Goal: Task Accomplishment & Management: Complete application form

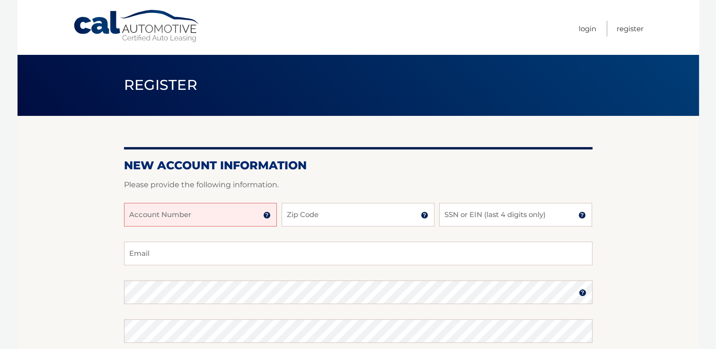
click at [196, 213] on input "Account Number" at bounding box center [200, 215] width 153 height 24
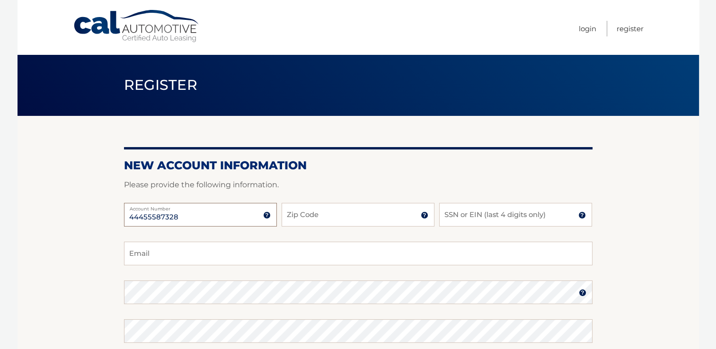
type input "44455587328"
click at [337, 215] on input "Zip Code" at bounding box center [358, 215] width 153 height 24
type input "19382"
click at [473, 218] on input "SSN or EIN (last 4 digits only)" at bounding box center [515, 215] width 153 height 24
type input "1708"
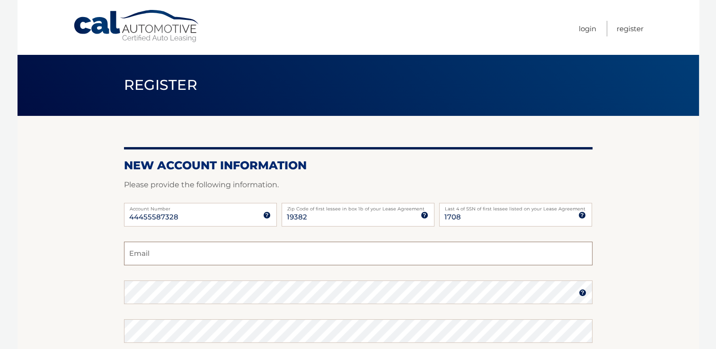
click at [339, 257] on input "Email" at bounding box center [358, 254] width 469 height 24
type input "bswavely@yahoo.com"
click at [585, 293] on img at bounding box center [583, 293] width 8 height 8
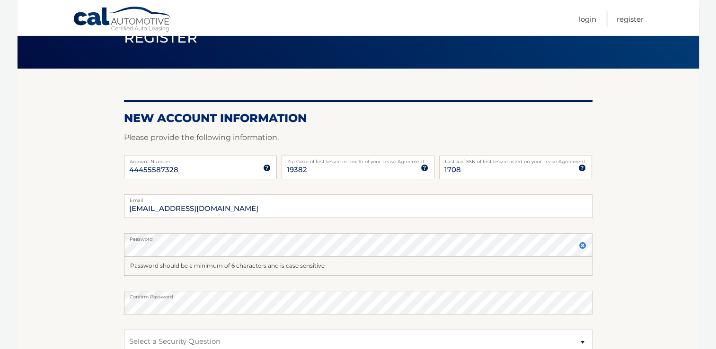
scroll to position [95, 0]
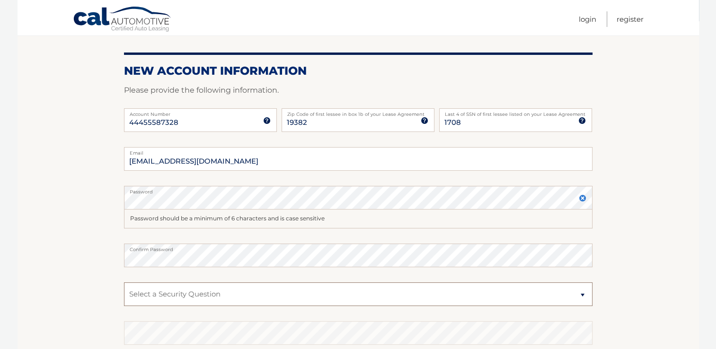
click at [583, 294] on select "Select a Security Question What was the name of your elementary school? What is…" at bounding box center [358, 295] width 469 height 24
select select "4"
click at [124, 283] on select "Select a Security Question What was the name of your elementary school? What is…" at bounding box center [358, 295] width 469 height 24
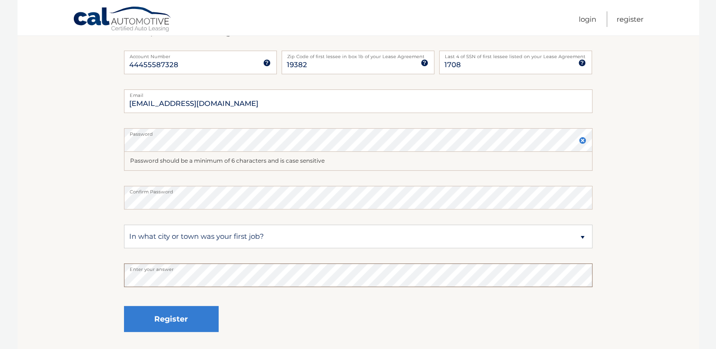
scroll to position [227, 0]
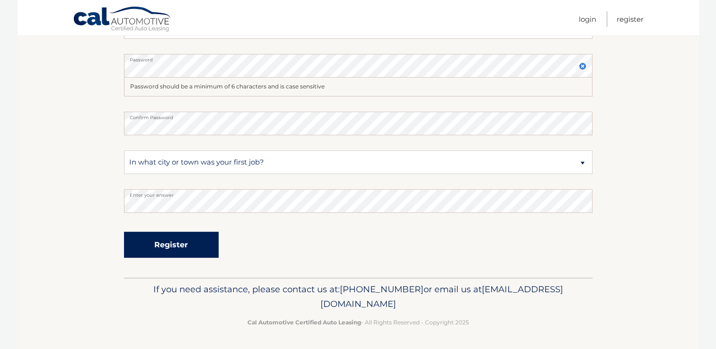
click at [195, 246] on button "Register" at bounding box center [171, 245] width 95 height 26
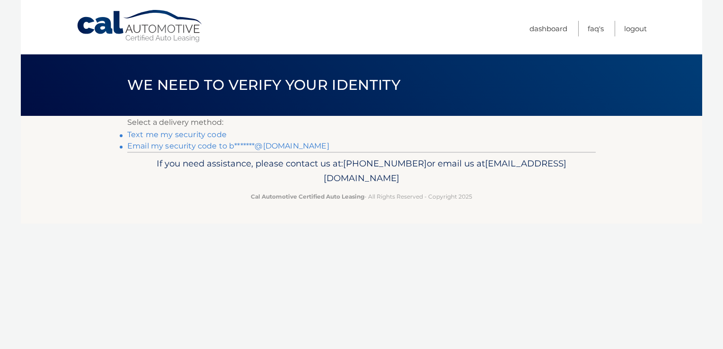
click at [181, 136] on link "Text me my security code" at bounding box center [176, 134] width 99 height 9
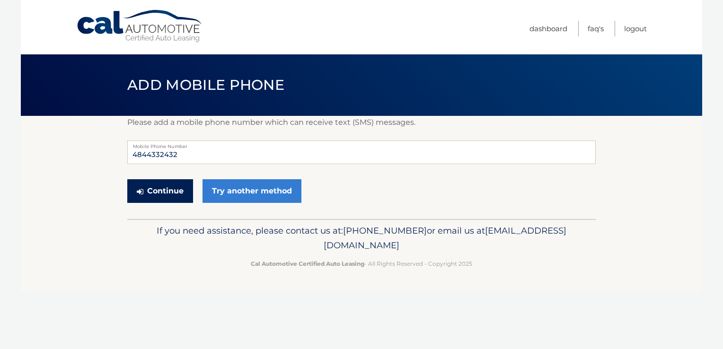
click at [172, 192] on button "Continue" at bounding box center [160, 191] width 66 height 24
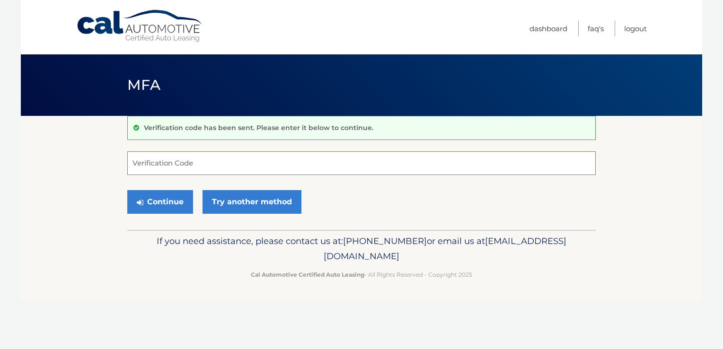
click at [144, 169] on input "Verification Code" at bounding box center [361, 164] width 469 height 24
type input "986647"
click at [174, 209] on button "Continue" at bounding box center [160, 202] width 66 height 24
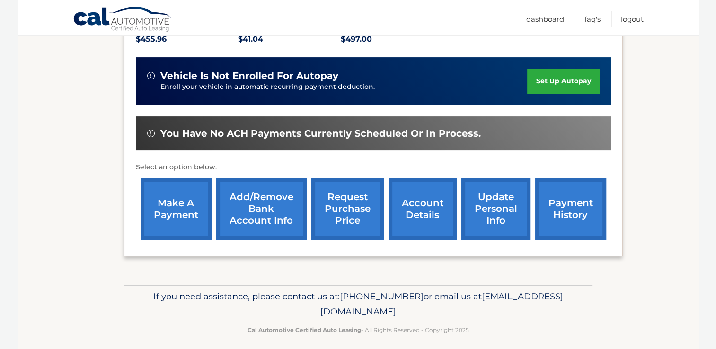
scroll to position [223, 0]
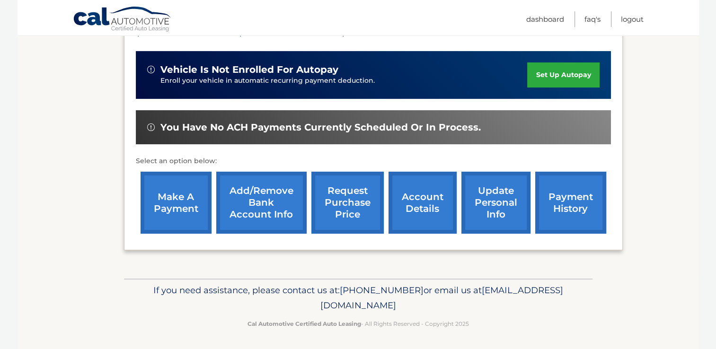
click at [420, 204] on link "account details" at bounding box center [423, 203] width 68 height 62
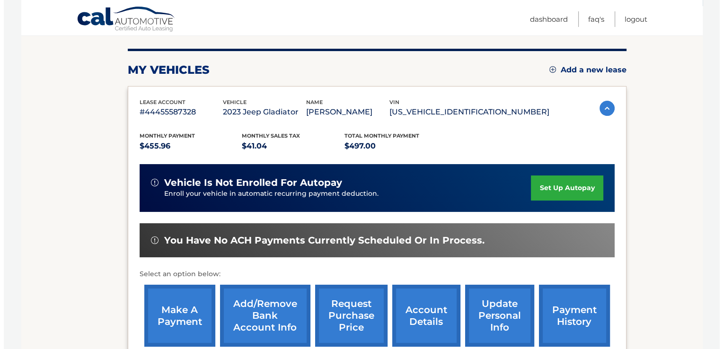
scroll to position [126, 0]
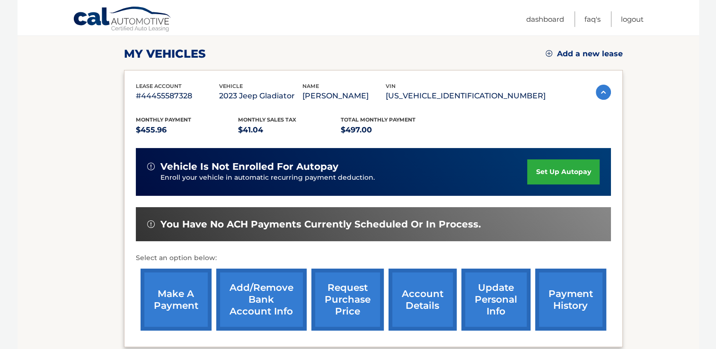
click at [358, 299] on link "request purchase price" at bounding box center [348, 300] width 72 height 62
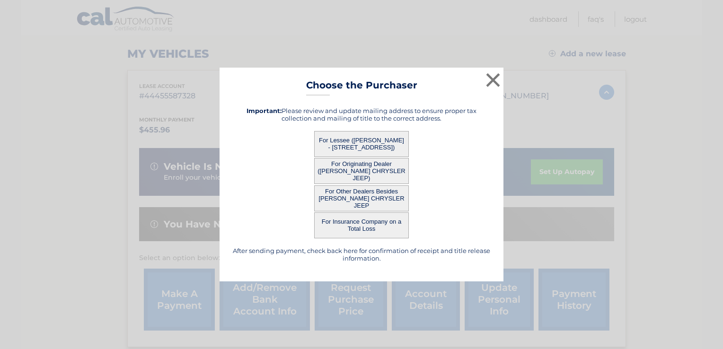
click at [389, 146] on button "For Lessee ([PERSON_NAME] - [STREET_ADDRESS])" at bounding box center [361, 144] width 95 height 26
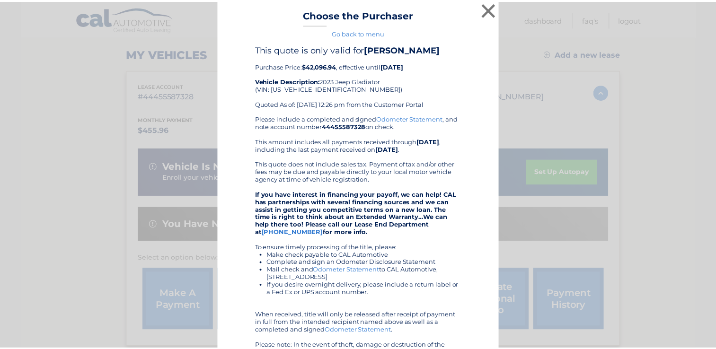
scroll to position [0, 0]
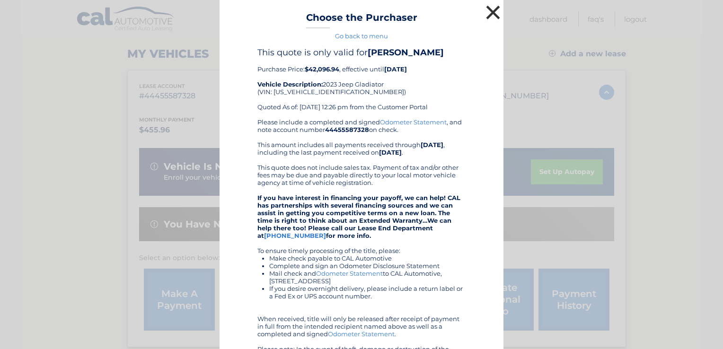
click at [491, 12] on button "×" at bounding box center [493, 12] width 19 height 19
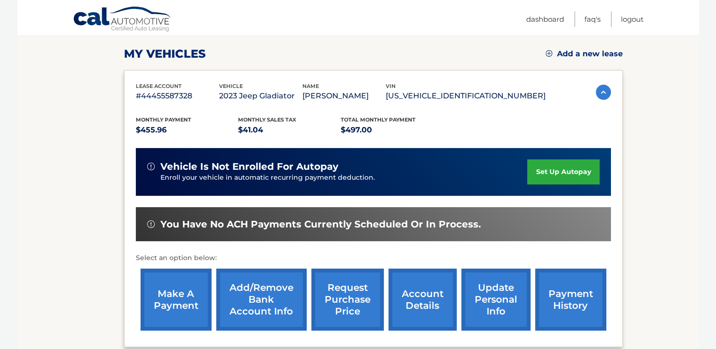
click at [498, 304] on link "update personal info" at bounding box center [496, 300] width 69 height 62
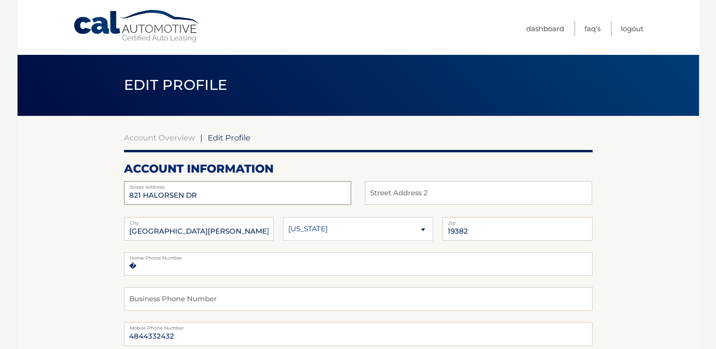
click at [157, 196] on input "821 HALORSEN DR" at bounding box center [237, 193] width 227 height 24
click at [232, 199] on input "821 [PERSON_NAME] DR" at bounding box center [237, 193] width 227 height 24
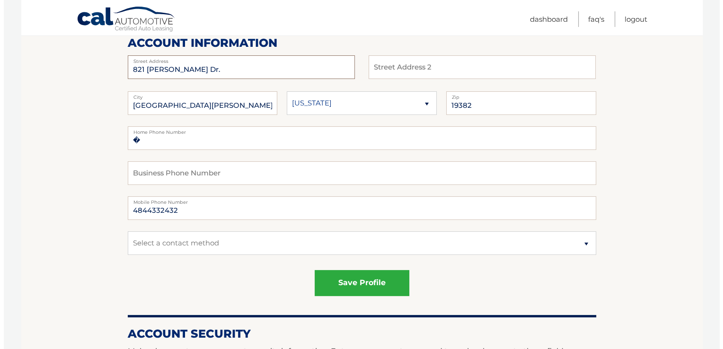
scroll to position [142, 0]
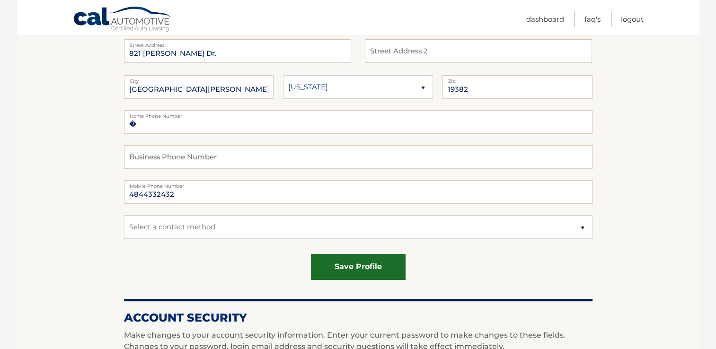
click at [365, 264] on button "save profile" at bounding box center [358, 267] width 95 height 26
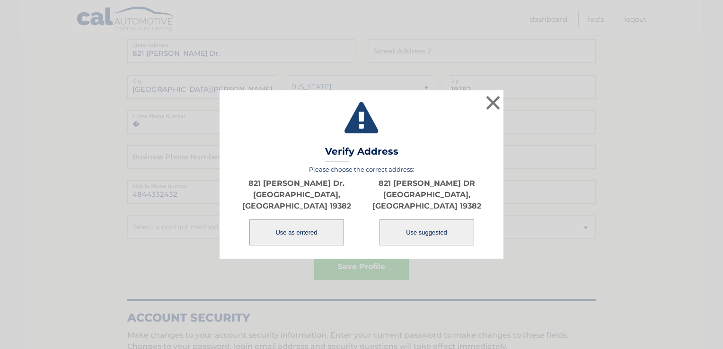
click at [445, 227] on button "Use suggested" at bounding box center [427, 233] width 95 height 26
type input "821 HALVORSEN DR"
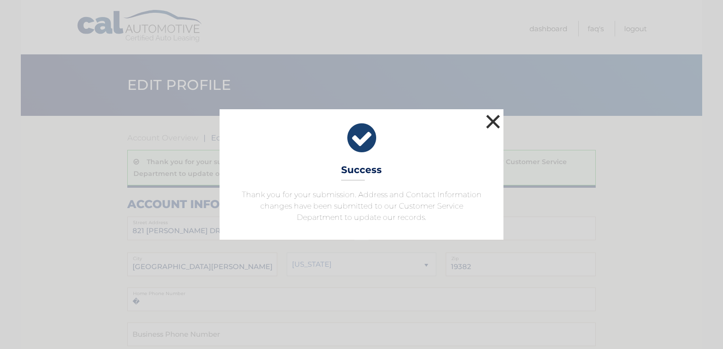
click at [490, 119] on button "×" at bounding box center [493, 121] width 19 height 19
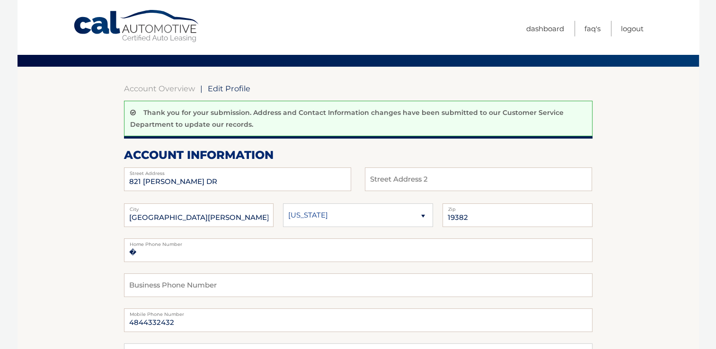
scroll to position [142, 0]
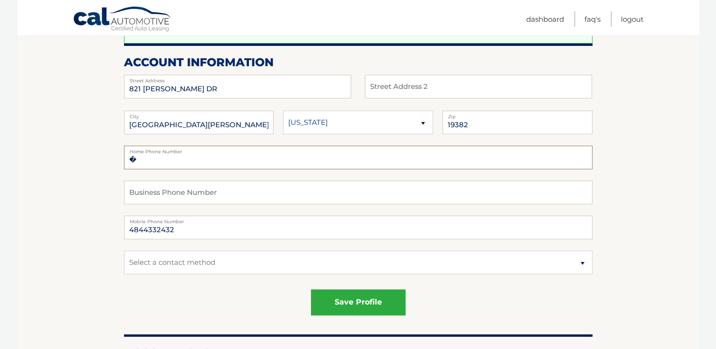
click at [184, 159] on input "�" at bounding box center [358, 158] width 469 height 24
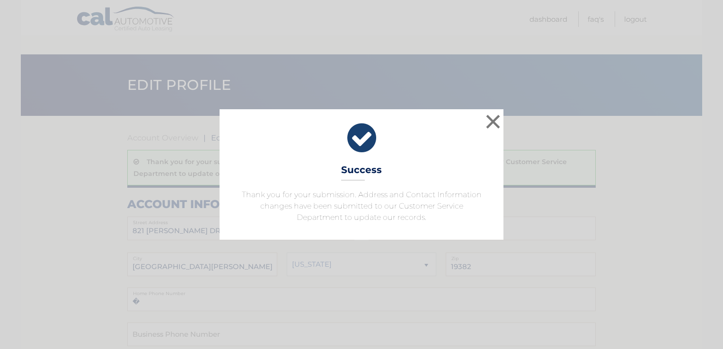
scroll to position [142, 0]
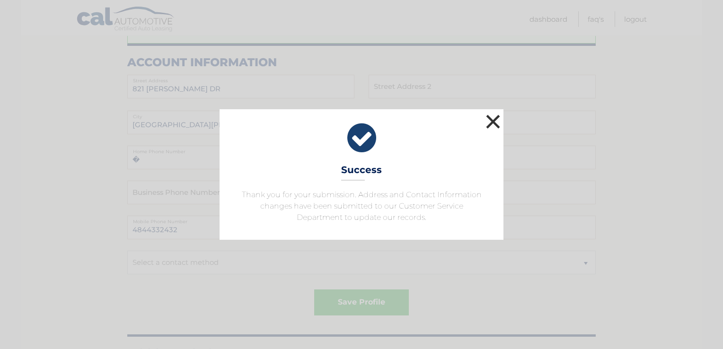
click at [493, 125] on button "×" at bounding box center [493, 121] width 19 height 19
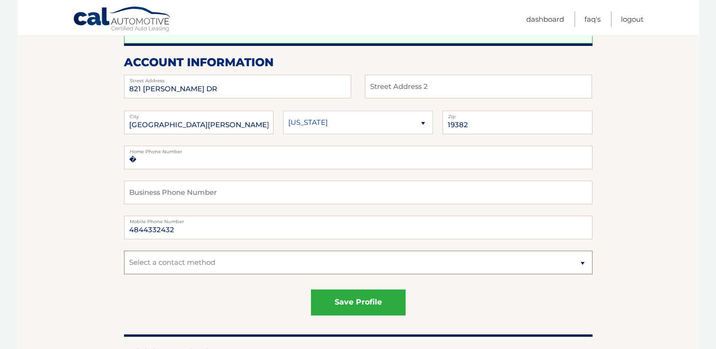
click at [583, 263] on select "Select a contact method Mobile Home" at bounding box center [358, 263] width 469 height 24
select select "1"
click at [124, 251] on select "Select a contact method Mobile Home" at bounding box center [358, 263] width 469 height 24
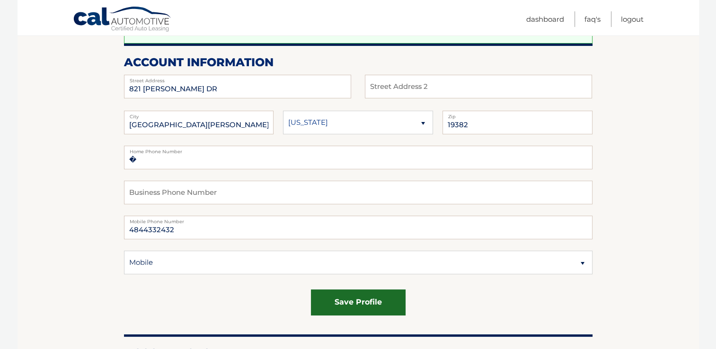
click at [343, 302] on button "save profile" at bounding box center [358, 303] width 95 height 26
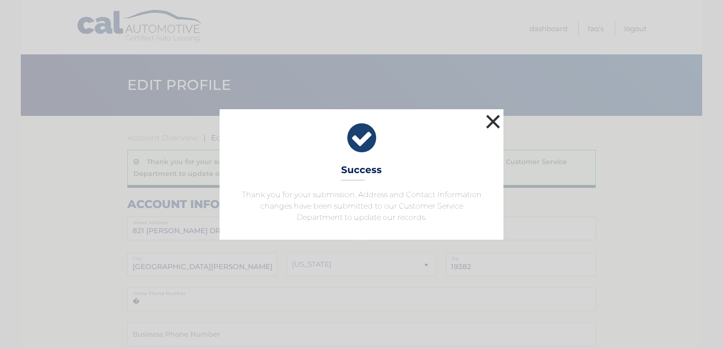
click at [496, 126] on button "×" at bounding box center [493, 121] width 19 height 19
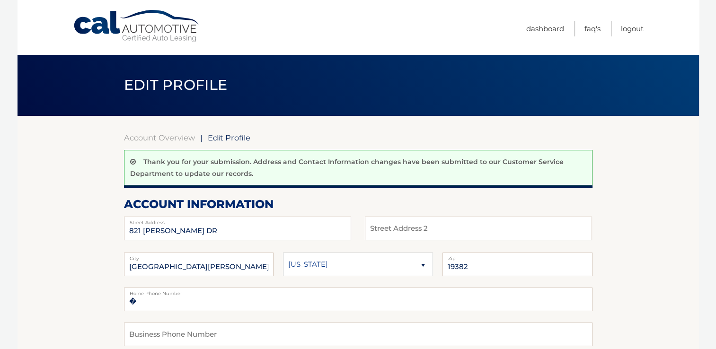
scroll to position [95, 0]
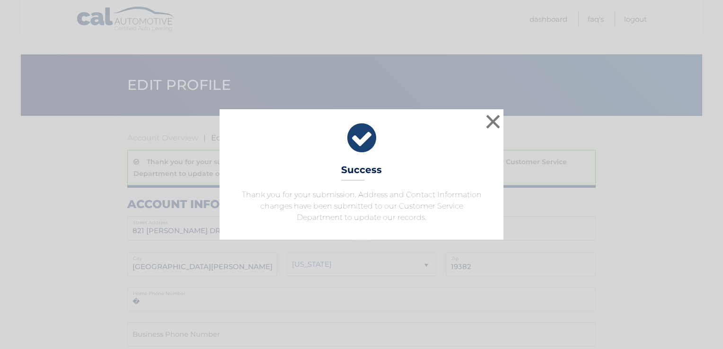
scroll to position [142, 0]
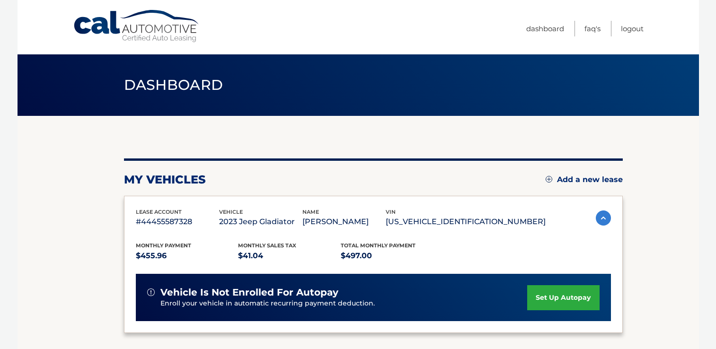
scroll to position [3, 0]
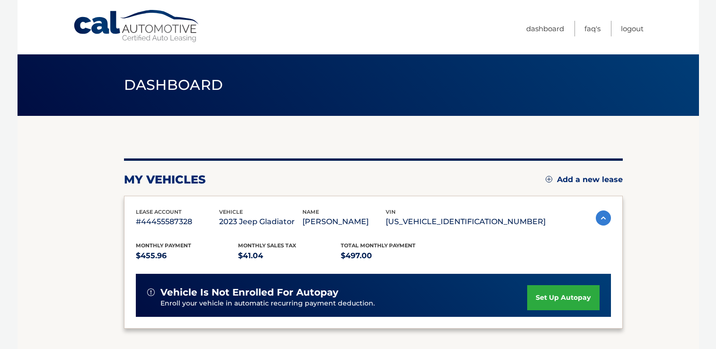
scroll to position [6, 0]
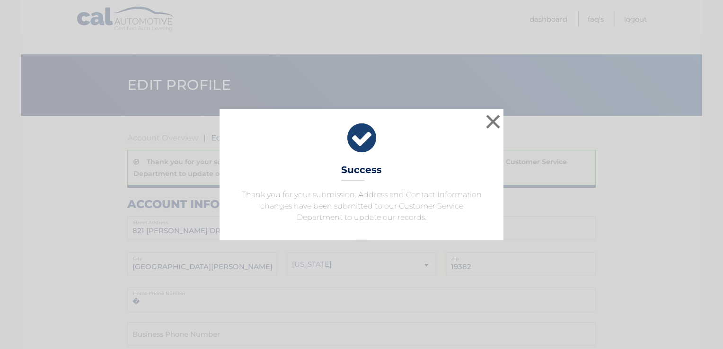
scroll to position [142, 0]
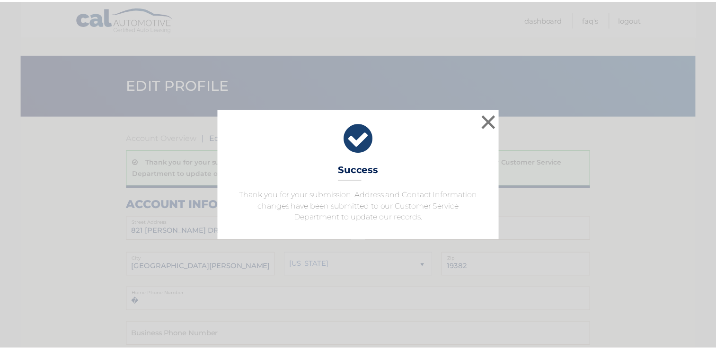
scroll to position [95, 0]
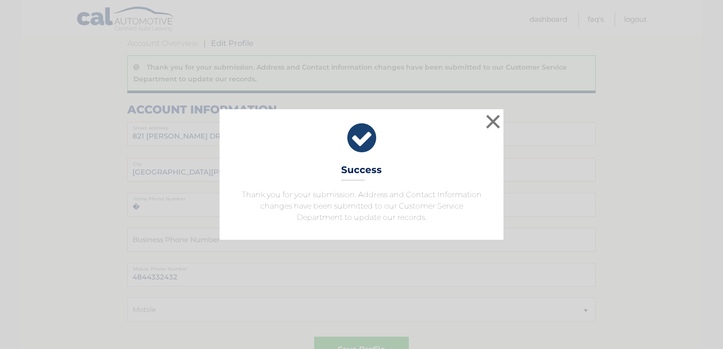
click at [722, 263] on div "× Success Thank you for your submission. Address and Contact Information change…" at bounding box center [361, 174] width 723 height 349
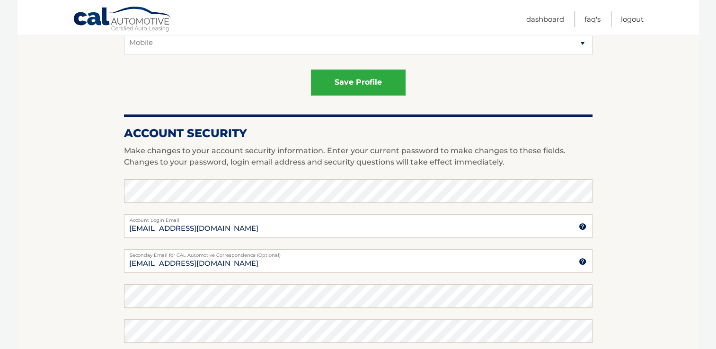
scroll to position [426, 0]
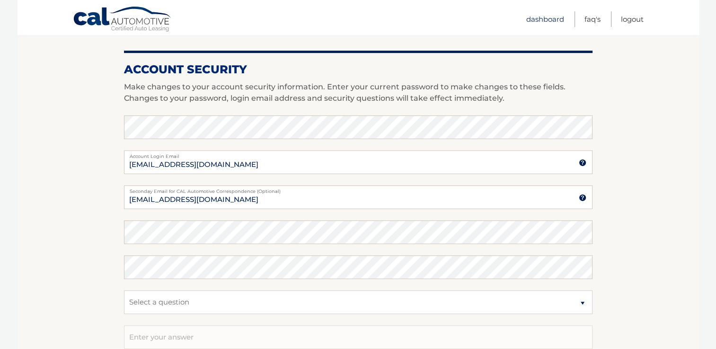
click at [545, 18] on link "Dashboard" at bounding box center [545, 19] width 38 height 16
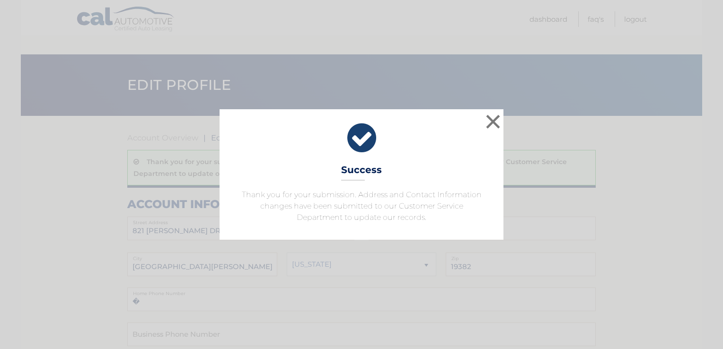
scroll to position [426, 0]
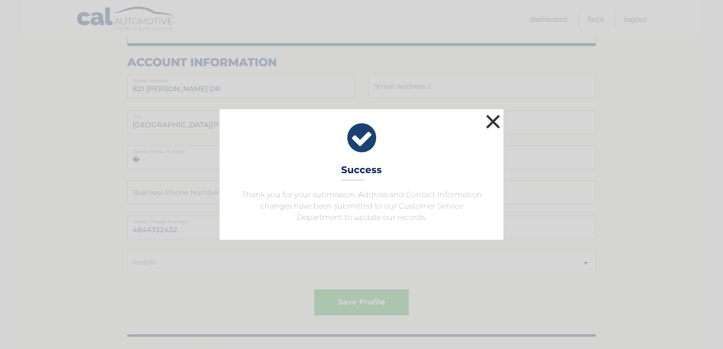
click at [496, 122] on button "×" at bounding box center [493, 121] width 19 height 19
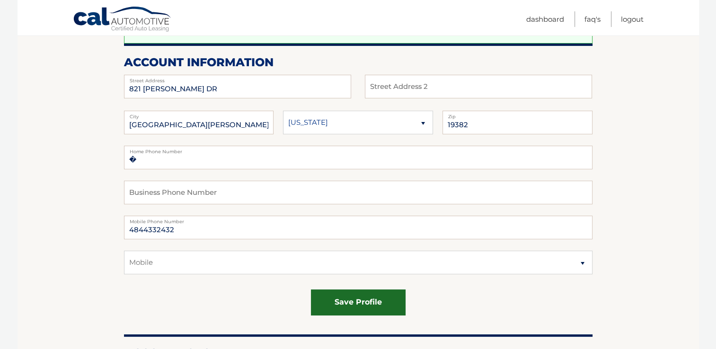
click at [372, 298] on button "save profile" at bounding box center [358, 303] width 95 height 26
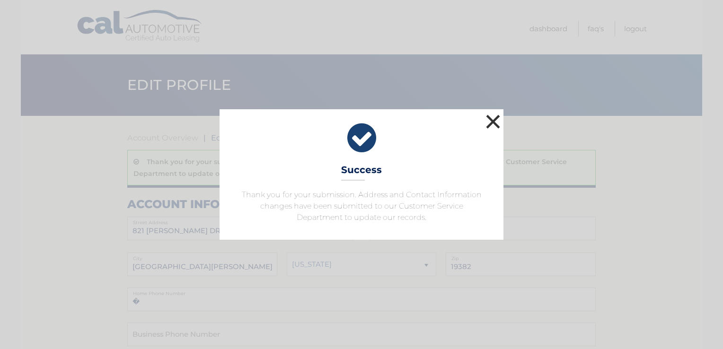
click at [494, 122] on button "×" at bounding box center [493, 121] width 19 height 19
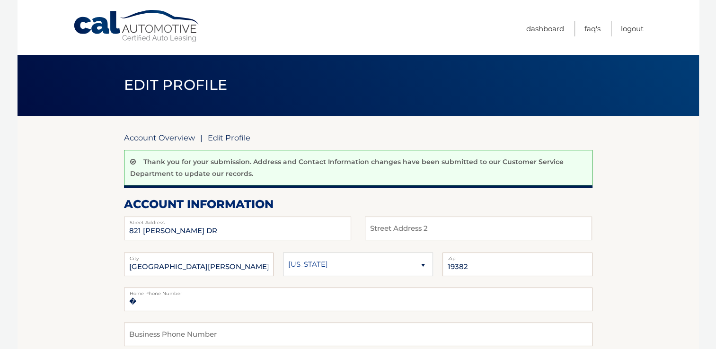
click at [170, 135] on link "Account Overview" at bounding box center [159, 137] width 71 height 9
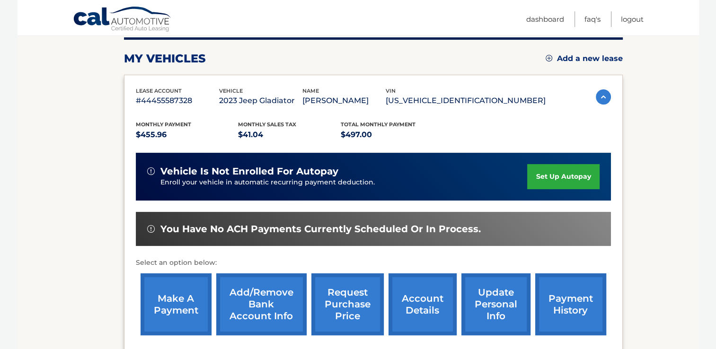
scroll to position [142, 0]
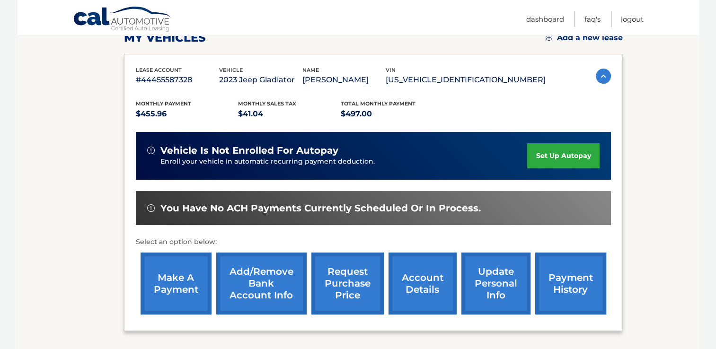
click at [269, 283] on link "Add/Remove bank account info" at bounding box center [261, 284] width 90 height 62
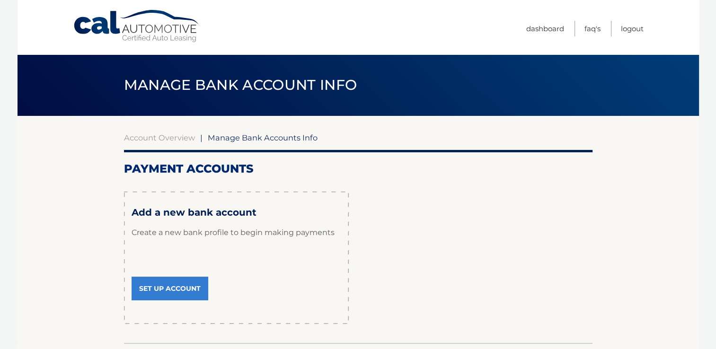
click at [183, 288] on link "Set Up Account" at bounding box center [170, 289] width 77 height 24
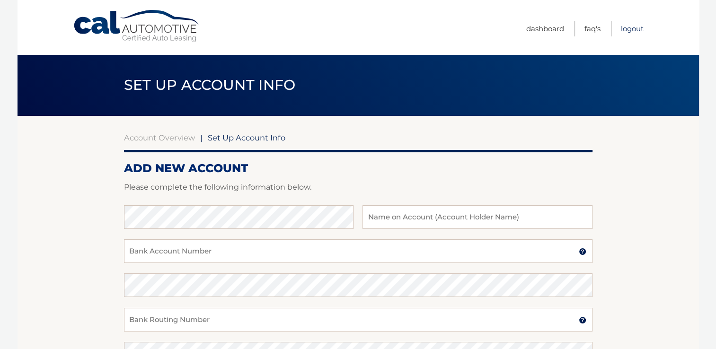
click at [633, 28] on link "Logout" at bounding box center [632, 29] width 23 height 16
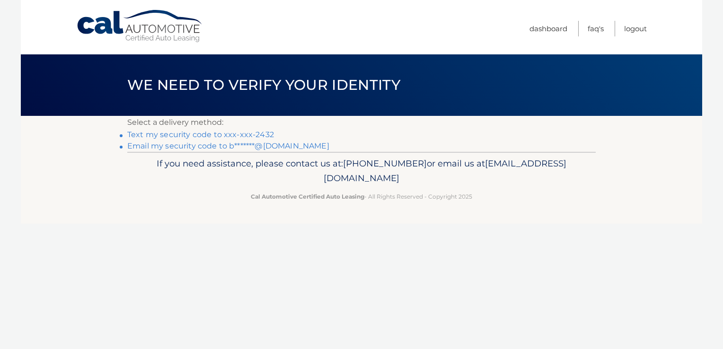
click at [591, 237] on div "Cal Automotive Menu Dashboard FAQ's Logout ×" at bounding box center [362, 174] width 682 height 349
click at [269, 135] on link "Text my security code to xxx-xxx-2432" at bounding box center [200, 134] width 147 height 9
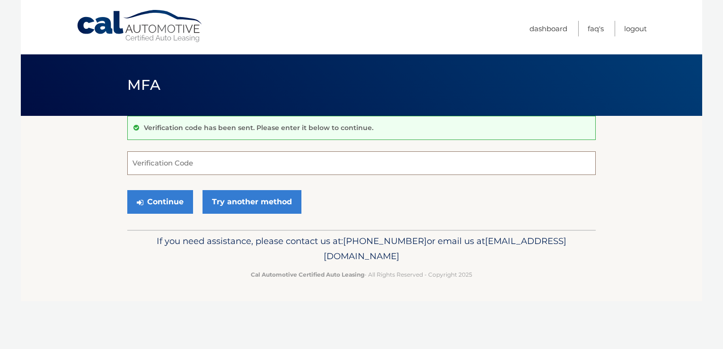
click at [226, 162] on input "Verification Code" at bounding box center [361, 164] width 469 height 24
type input "547774"
click at [148, 200] on button "Continue" at bounding box center [160, 202] width 66 height 24
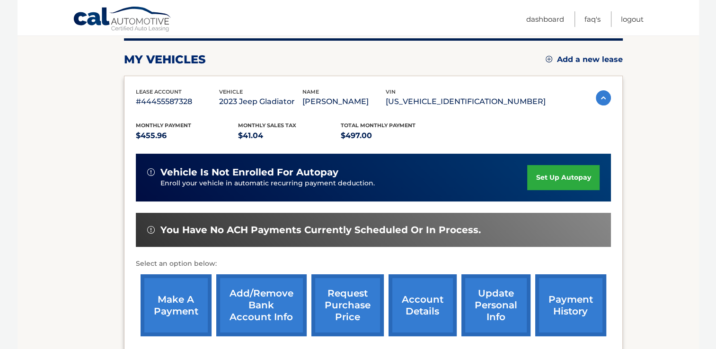
scroll to position [142, 0]
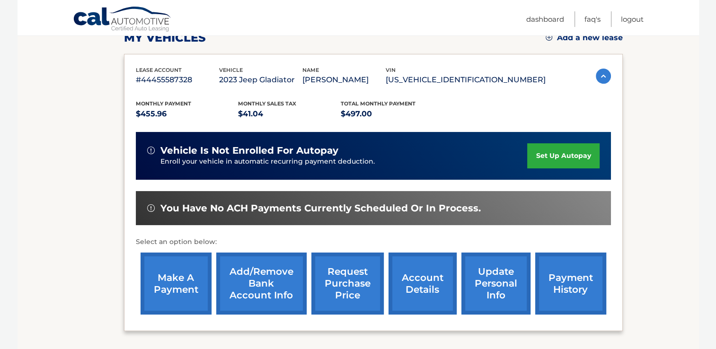
click at [274, 285] on link "Add/Remove bank account info" at bounding box center [261, 284] width 90 height 62
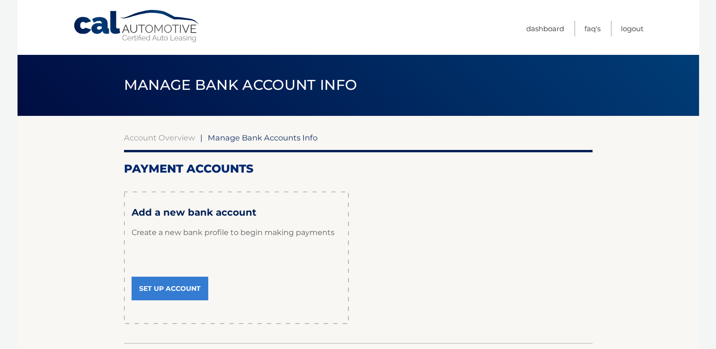
click at [184, 289] on link "Set Up Account" at bounding box center [170, 289] width 77 height 24
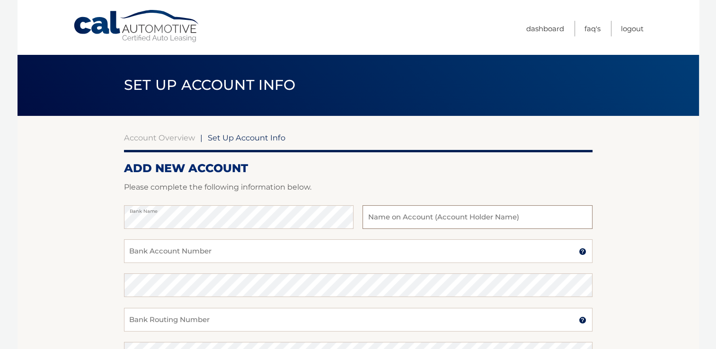
click at [420, 221] on input "text" at bounding box center [478, 217] width 230 height 24
type input "ROBERT C. SWAVELY"
click at [203, 247] on input "Bank Account Number" at bounding box center [358, 252] width 469 height 24
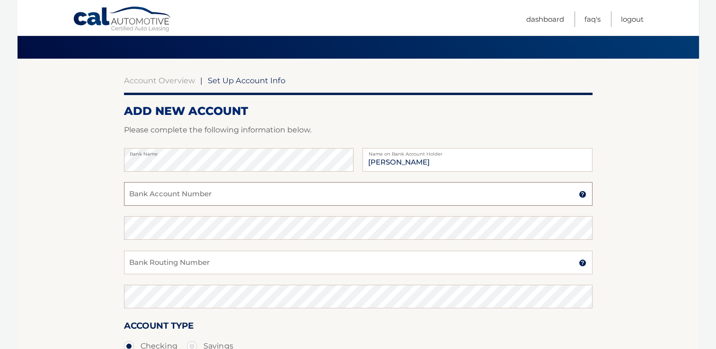
scroll to position [47, 0]
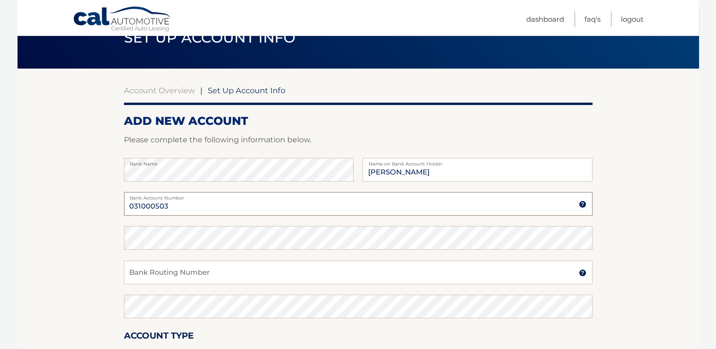
type input "031000503"
click at [168, 276] on input "Bank Routing Number" at bounding box center [358, 273] width 469 height 24
type input "1000165534258"
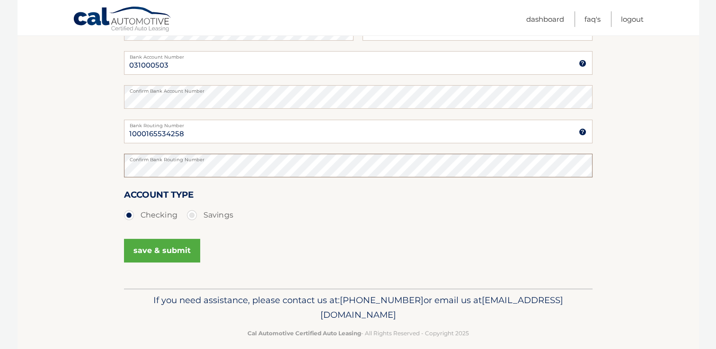
scroll to position [189, 0]
click at [171, 248] on button "save & submit" at bounding box center [162, 250] width 76 height 24
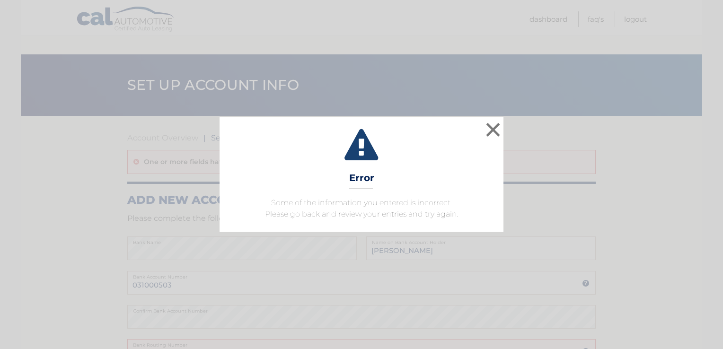
scroll to position [189, 0]
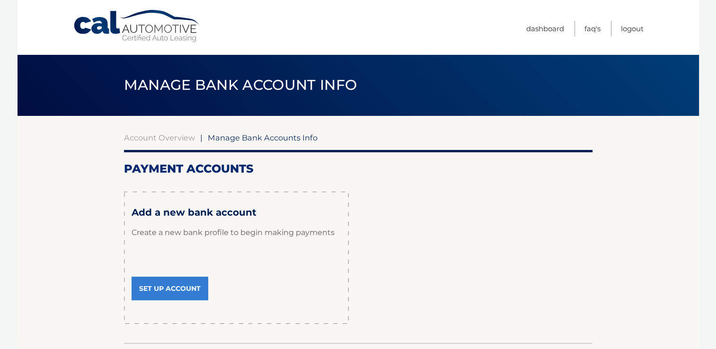
click at [173, 290] on link "Set Up Account" at bounding box center [170, 289] width 77 height 24
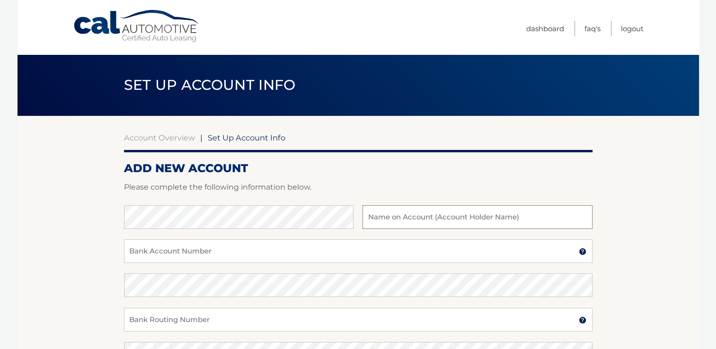
type input "[PERSON_NAME]"
type input "031000503"
type input "1000165534258"
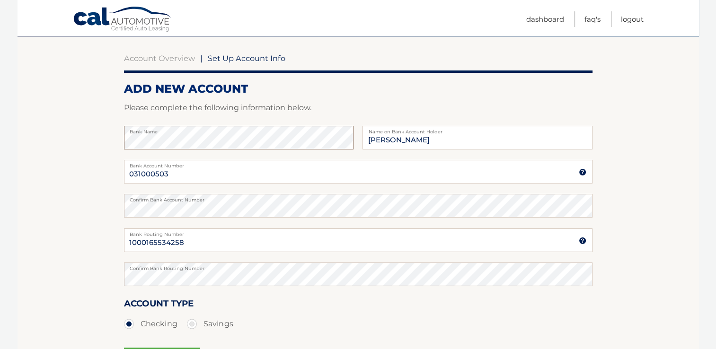
scroll to position [142, 0]
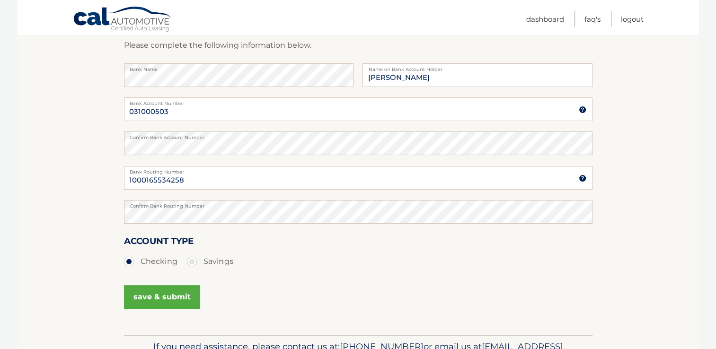
click at [151, 296] on button "save & submit" at bounding box center [162, 297] width 76 height 24
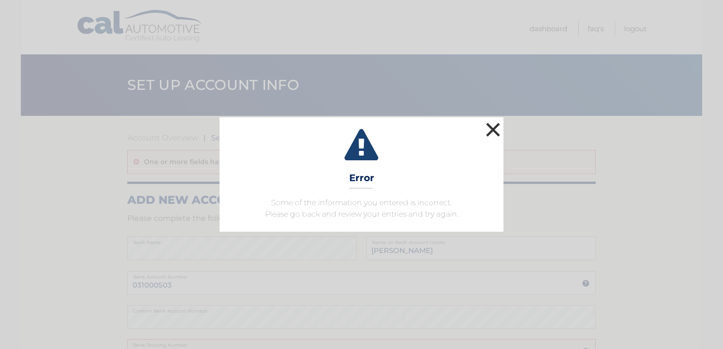
click at [493, 135] on button "×" at bounding box center [493, 129] width 19 height 19
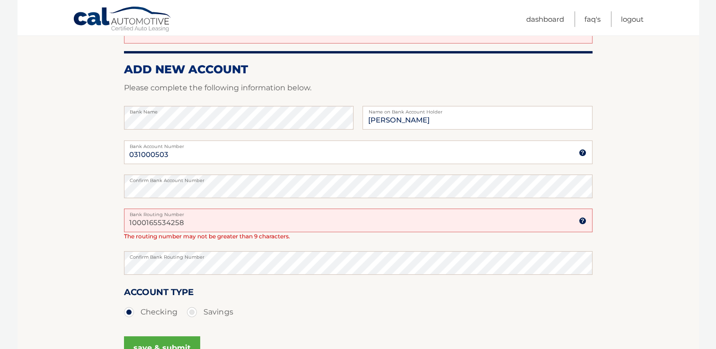
scroll to position [142, 0]
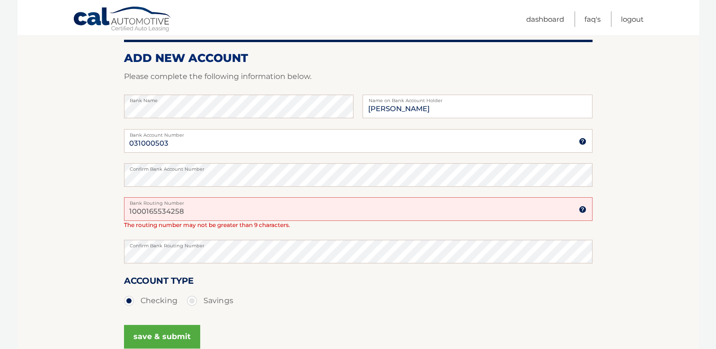
click at [580, 208] on img at bounding box center [583, 210] width 8 height 8
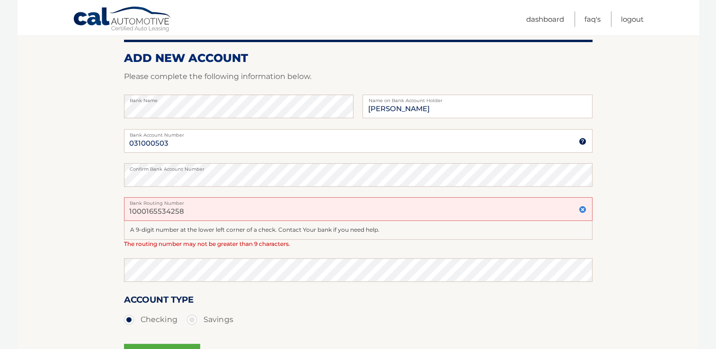
click at [131, 213] on input "1000165534258" at bounding box center [358, 209] width 469 height 24
type input "8"
click at [128, 141] on input "031000503" at bounding box center [358, 141] width 469 height 24
type input "3"
type input "1000165534258"
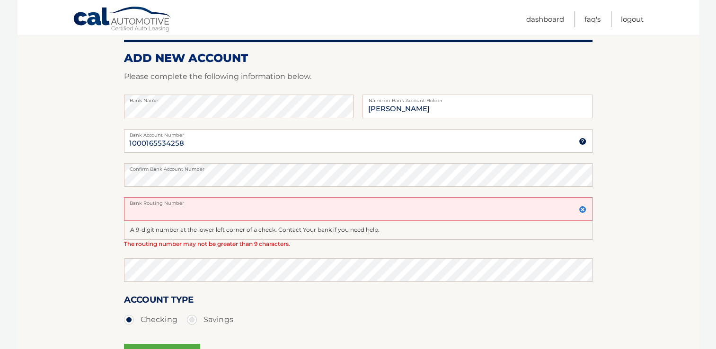
click at [201, 219] on input "Bank Routing Number" at bounding box center [358, 209] width 469 height 24
type input "031000503"
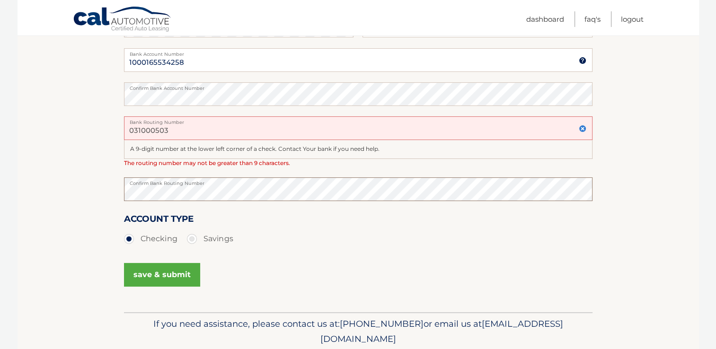
scroll to position [237, 0]
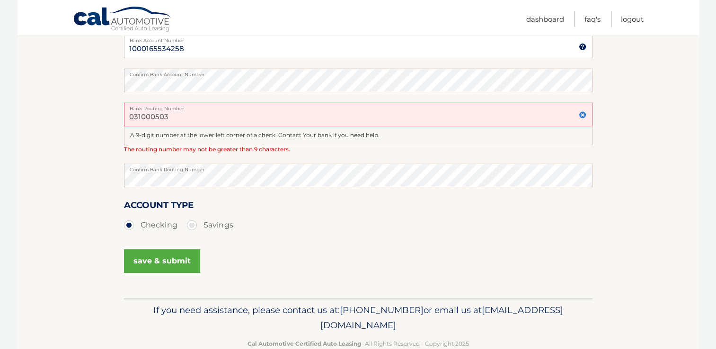
click at [160, 257] on button "save & submit" at bounding box center [162, 262] width 76 height 24
click at [160, 258] on button "save & submit" at bounding box center [162, 262] width 76 height 24
click at [583, 116] on img at bounding box center [583, 115] width 8 height 8
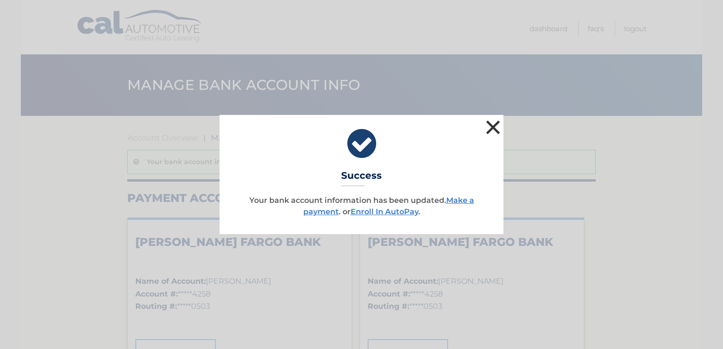
click at [492, 132] on button "×" at bounding box center [493, 127] width 19 height 19
